Goal: Use online tool/utility: Utilize a website feature to perform a specific function

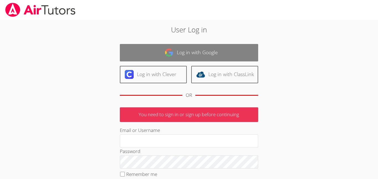
click at [239, 48] on link "Log in with Google" at bounding box center [189, 52] width 138 height 17
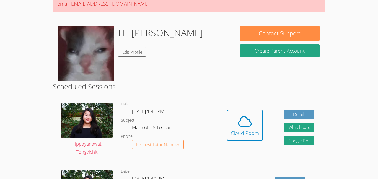
scroll to position [64, 0]
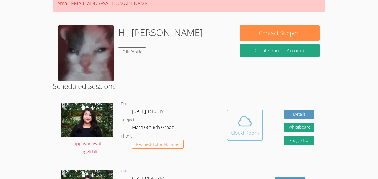
click at [254, 136] on div "Cloud Room" at bounding box center [245, 133] width 28 height 8
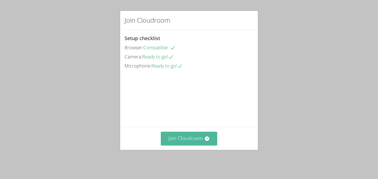
click at [189, 140] on button "Join Cloudroom" at bounding box center [189, 139] width 57 height 14
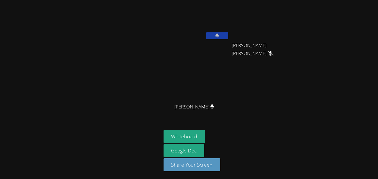
click at [224, 35] on button at bounding box center [217, 35] width 22 height 7
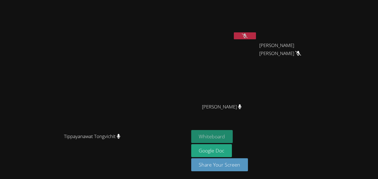
click at [233, 139] on button "Whiteboard" at bounding box center [212, 136] width 42 height 13
click at [248, 35] on icon at bounding box center [245, 35] width 6 height 5
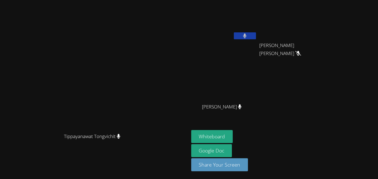
click at [256, 38] on button at bounding box center [245, 35] width 22 height 7
